Goal: Transaction & Acquisition: Purchase product/service

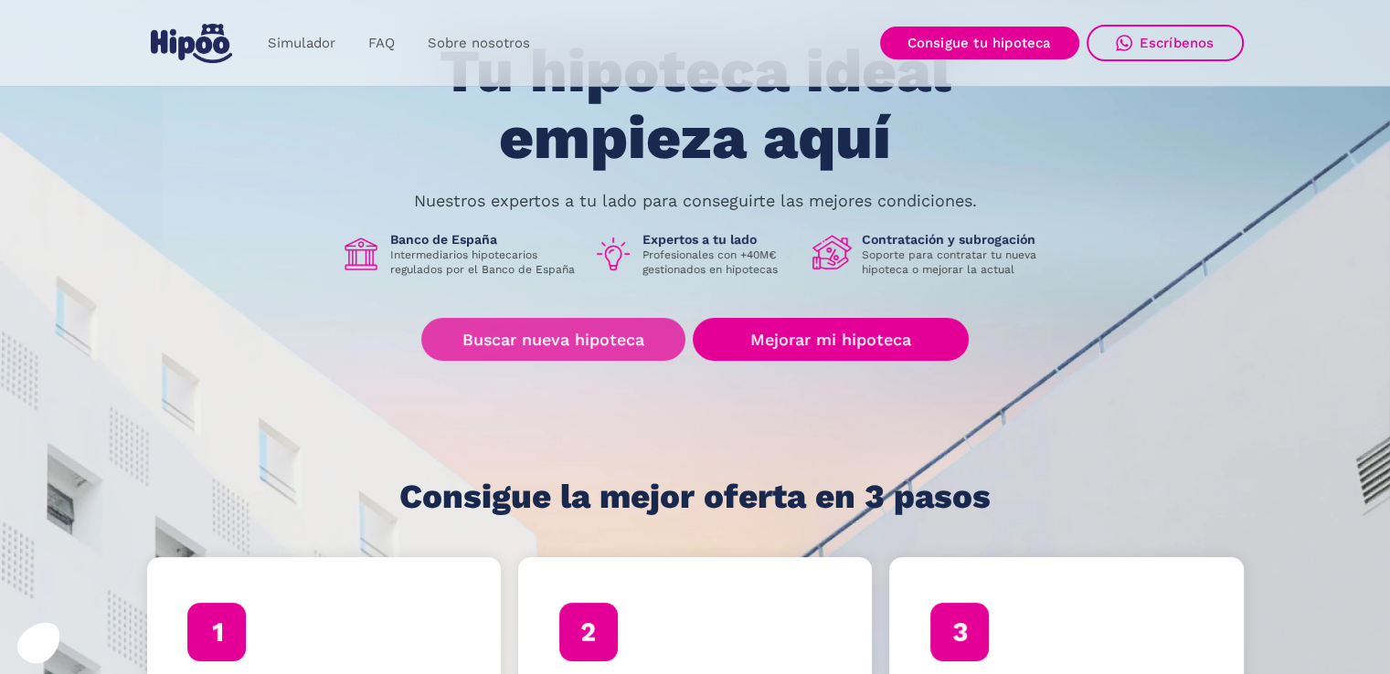
scroll to position [234, 0]
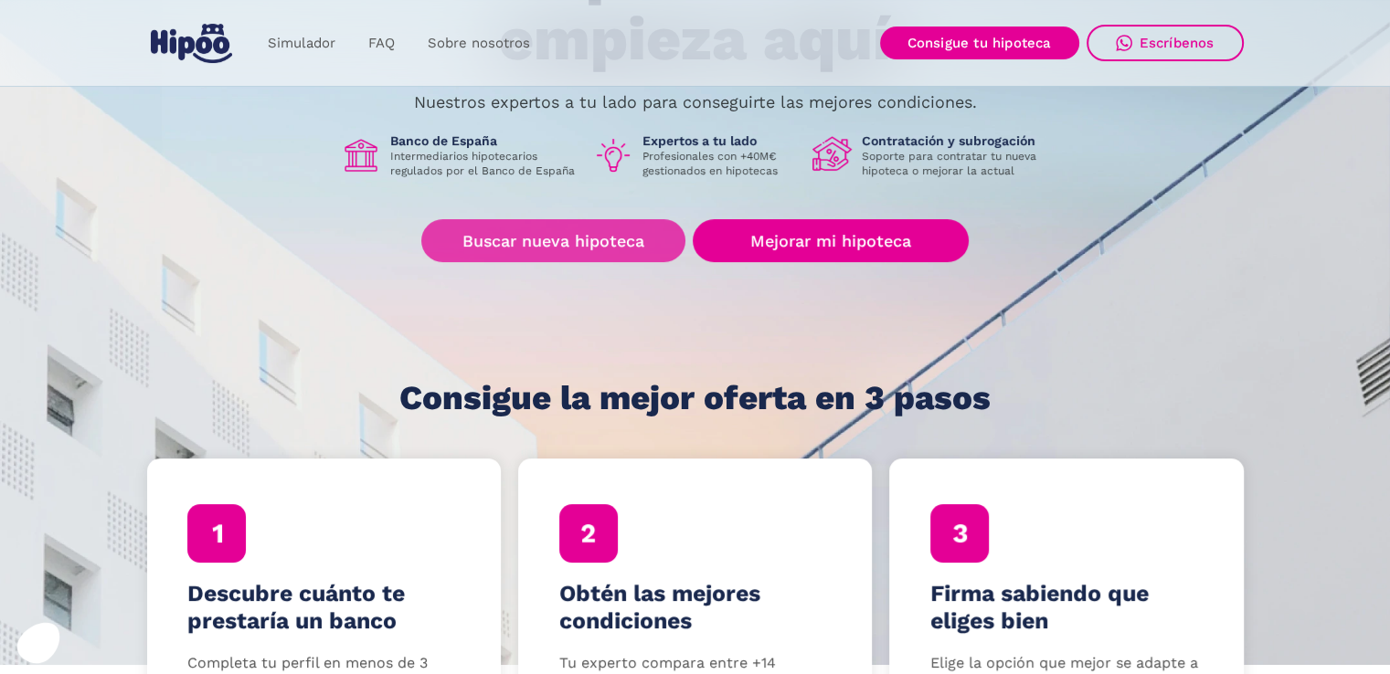
click at [545, 245] on link "Buscar nueva hipoteca" at bounding box center [553, 240] width 264 height 43
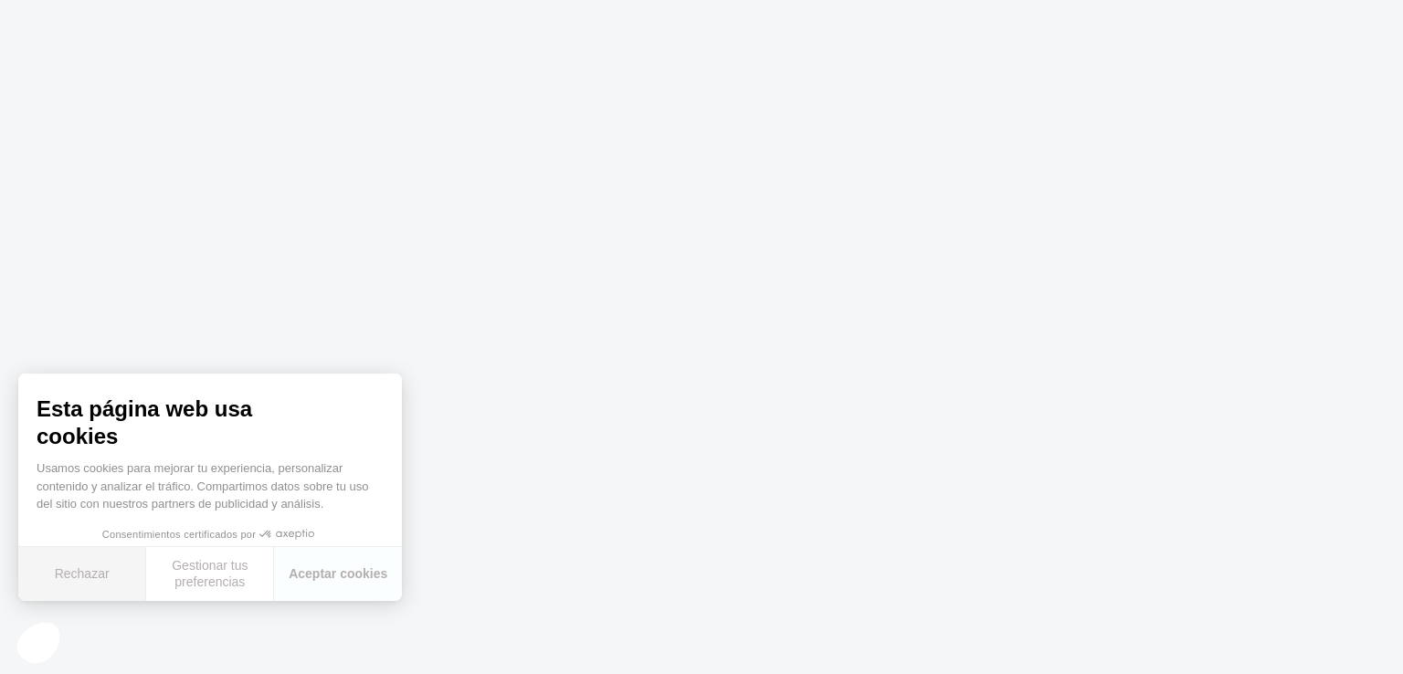
click at [117, 588] on button "Rechazar" at bounding box center [82, 574] width 128 height 54
